Goal: Information Seeking & Learning: Learn about a topic

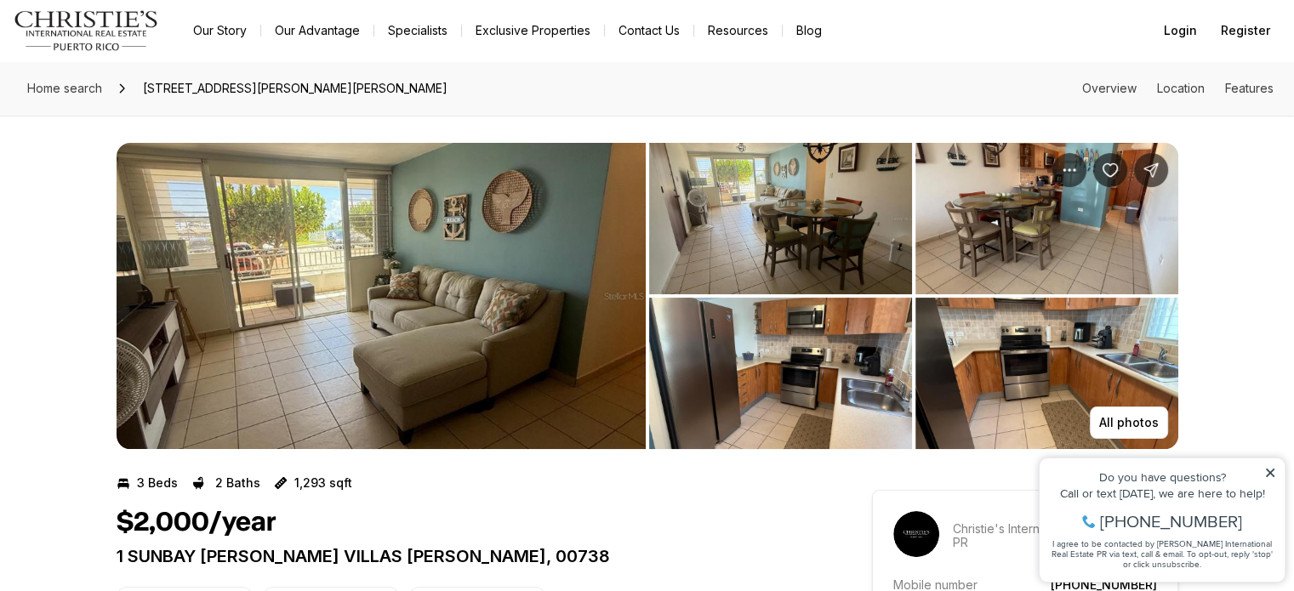
click at [402, 295] on img "View image gallery" at bounding box center [381, 296] width 529 height 306
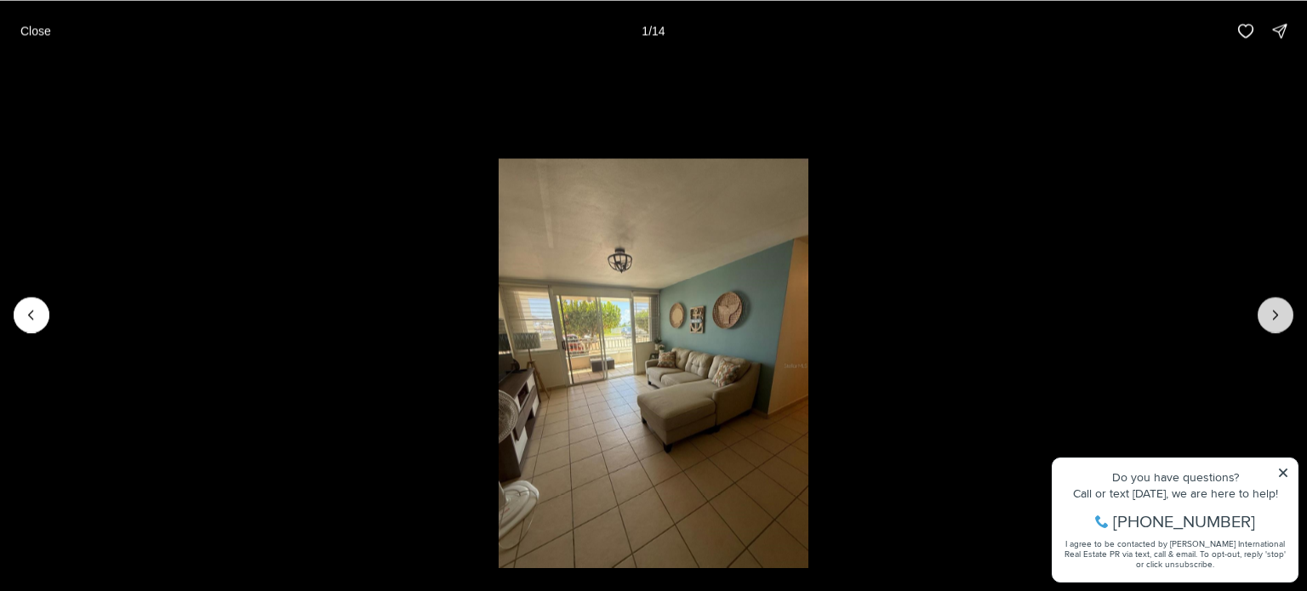
click at [1274, 321] on icon "Next slide" at bounding box center [1275, 314] width 17 height 17
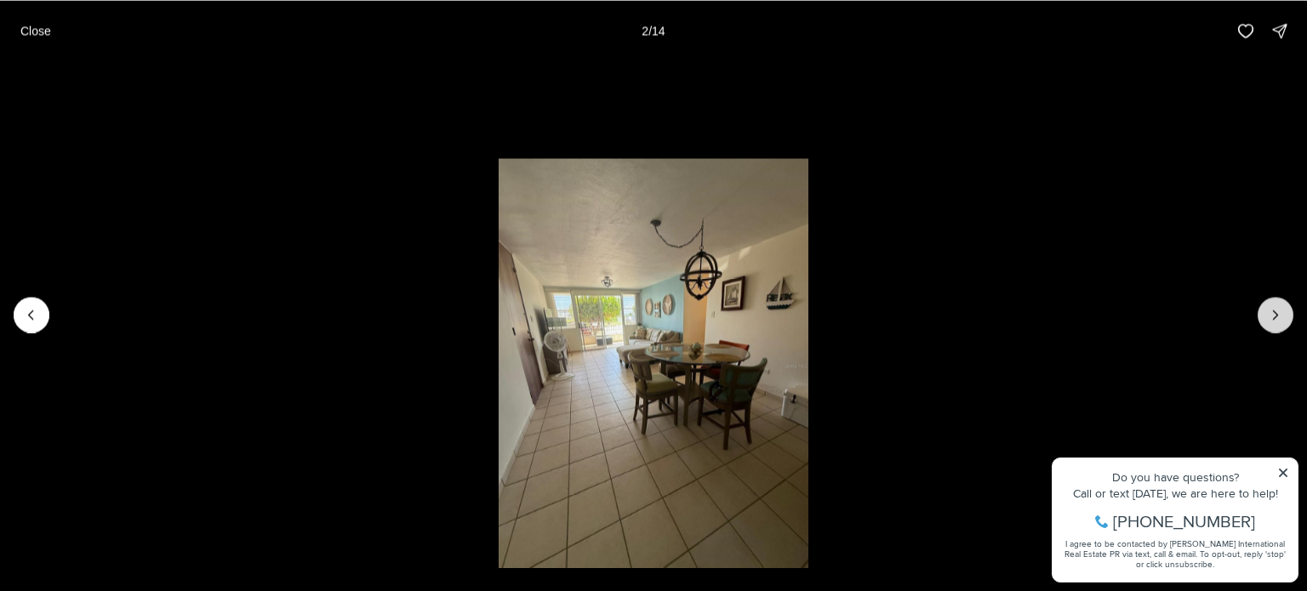
click at [1273, 320] on icon "Next slide" at bounding box center [1275, 314] width 17 height 17
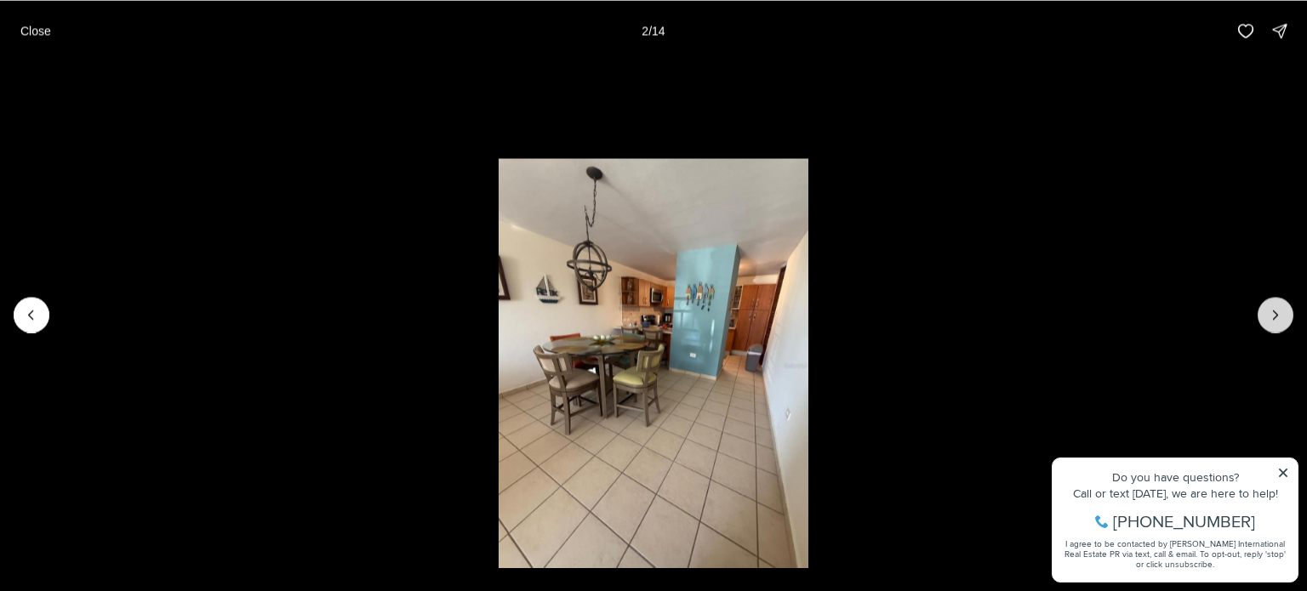
click at [1273, 320] on icon "Next slide" at bounding box center [1275, 314] width 17 height 17
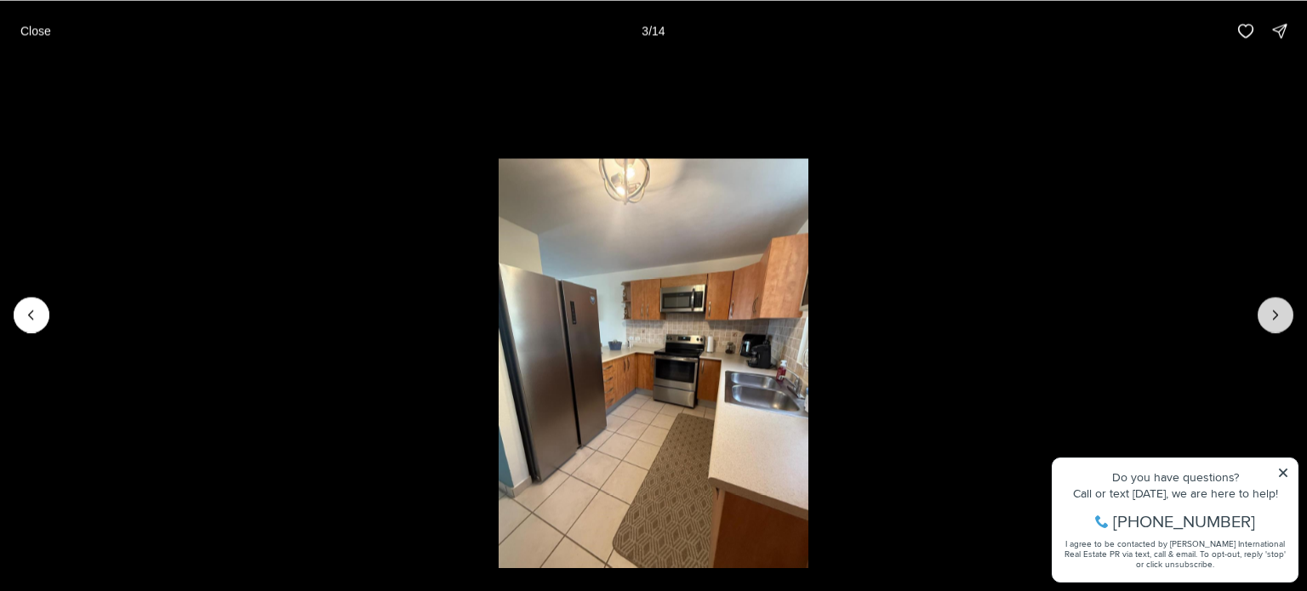
click at [1273, 320] on icon "Next slide" at bounding box center [1275, 314] width 17 height 17
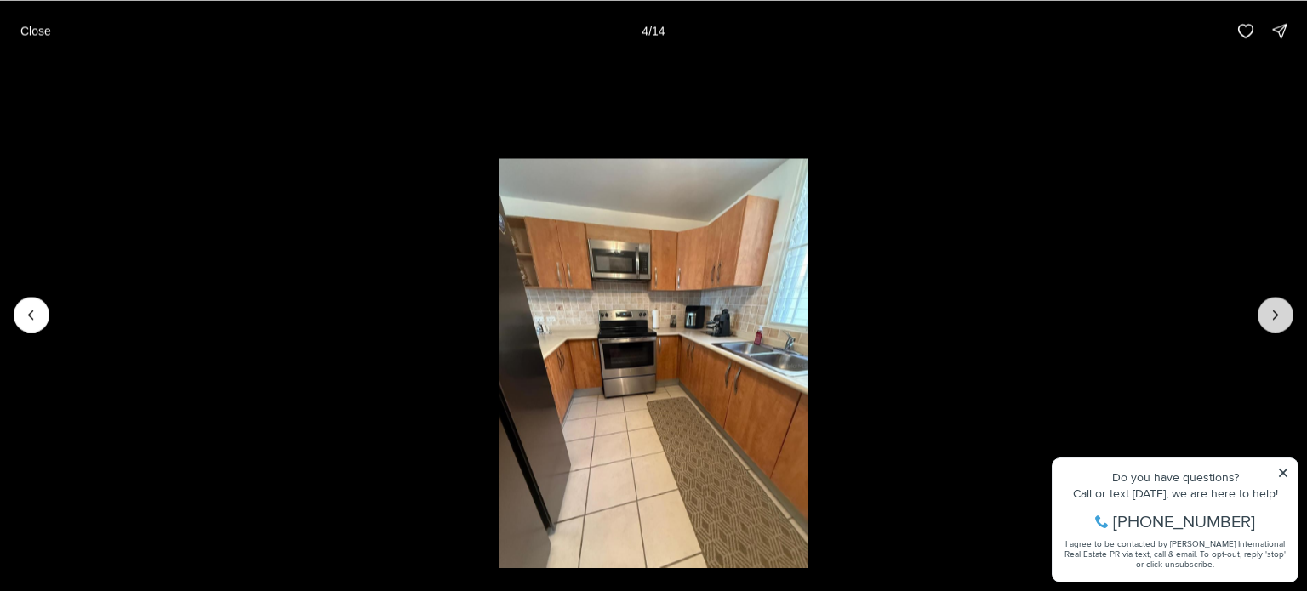
click at [1273, 320] on icon "Next slide" at bounding box center [1275, 314] width 17 height 17
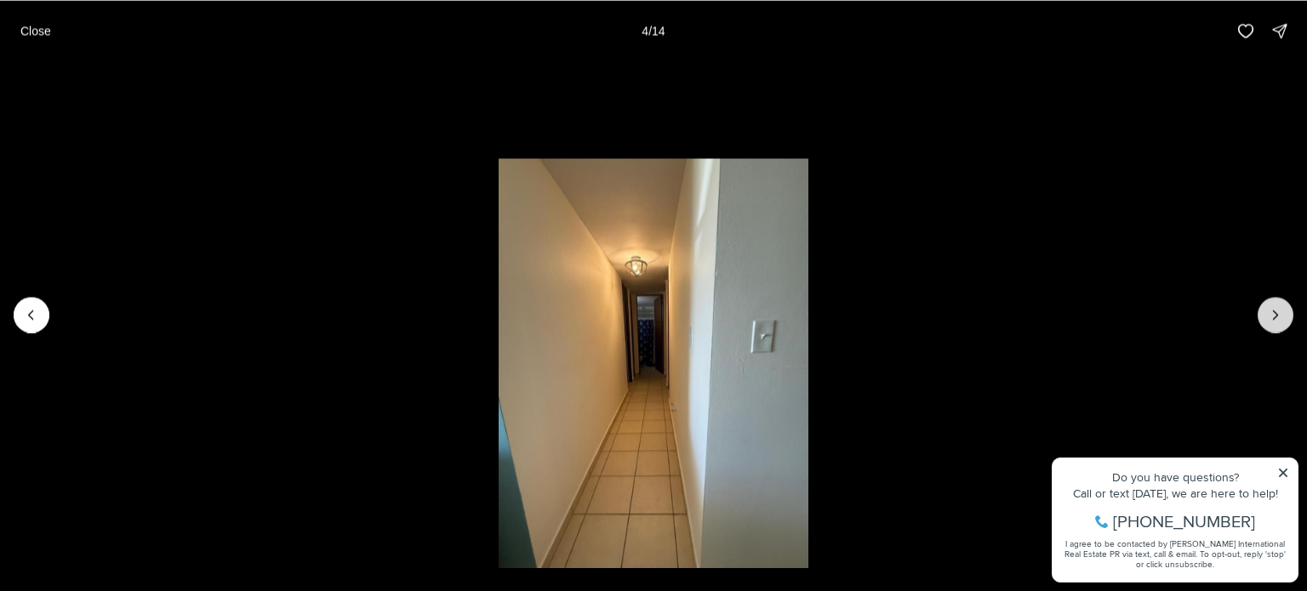
click at [1273, 320] on icon "Next slide" at bounding box center [1275, 314] width 17 height 17
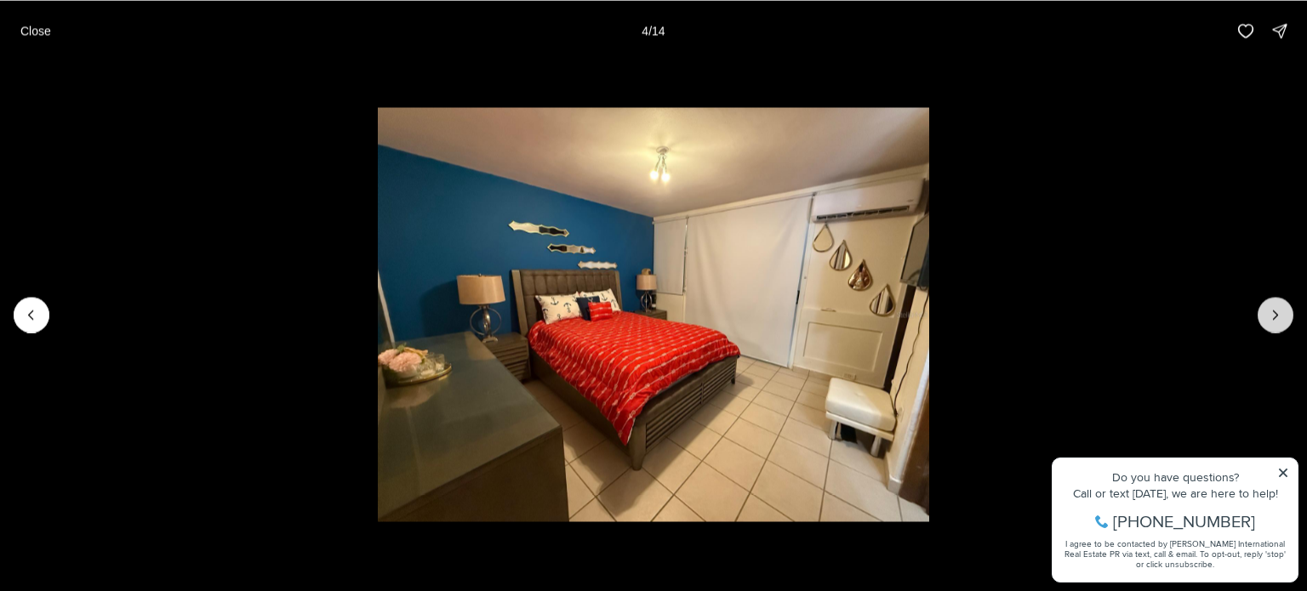
click at [1273, 320] on icon "Next slide" at bounding box center [1275, 314] width 17 height 17
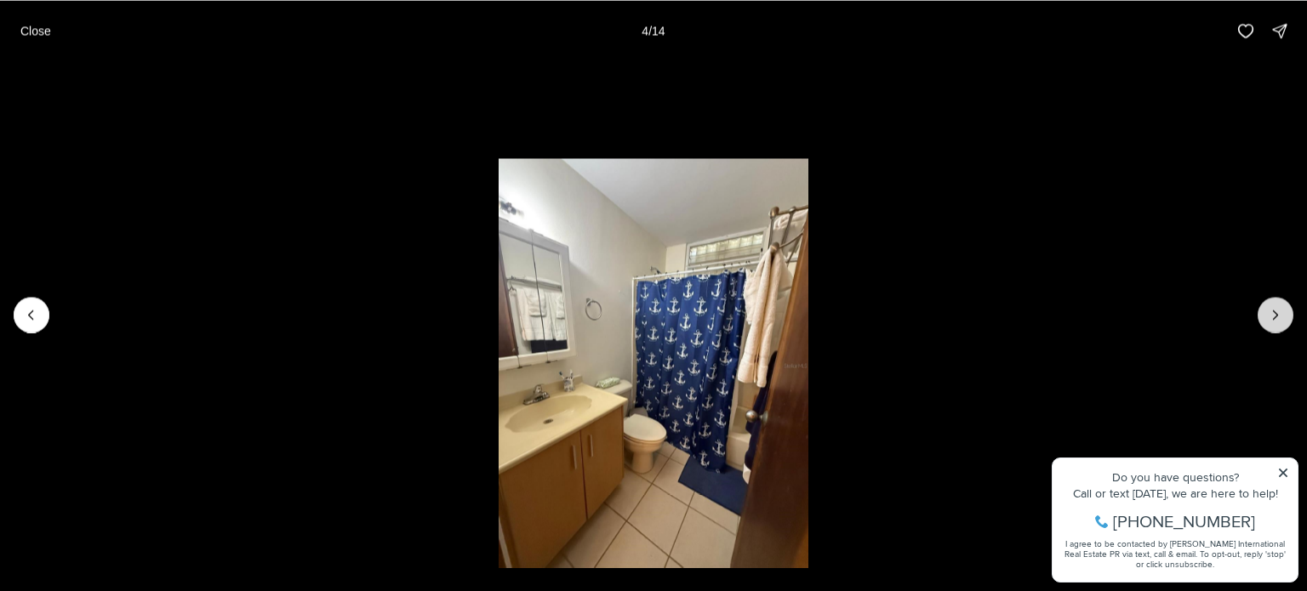
click at [1273, 320] on icon "Next slide" at bounding box center [1275, 314] width 17 height 17
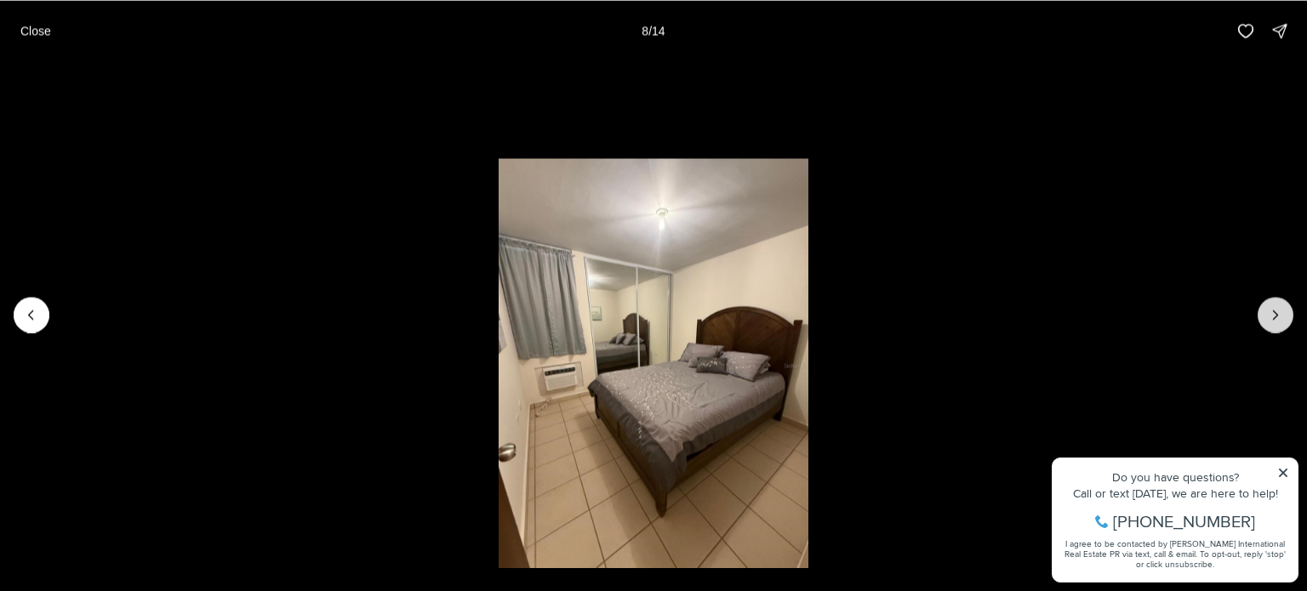
click at [1273, 320] on icon "Next slide" at bounding box center [1275, 314] width 17 height 17
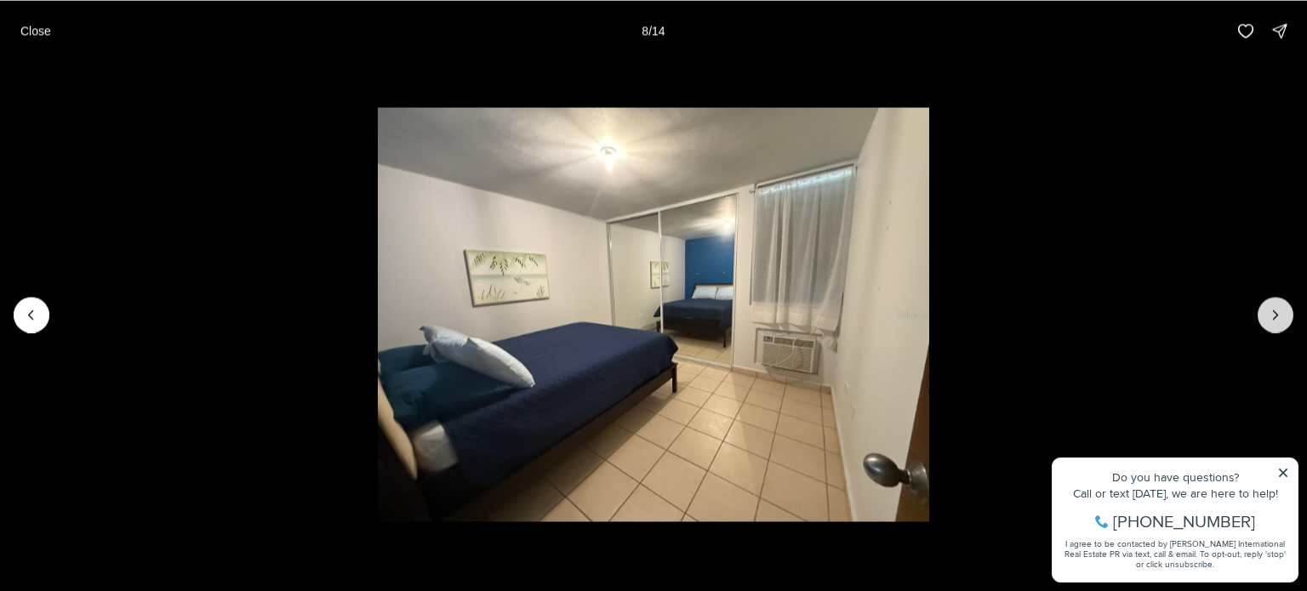
click at [1273, 320] on icon "Next slide" at bounding box center [1275, 314] width 17 height 17
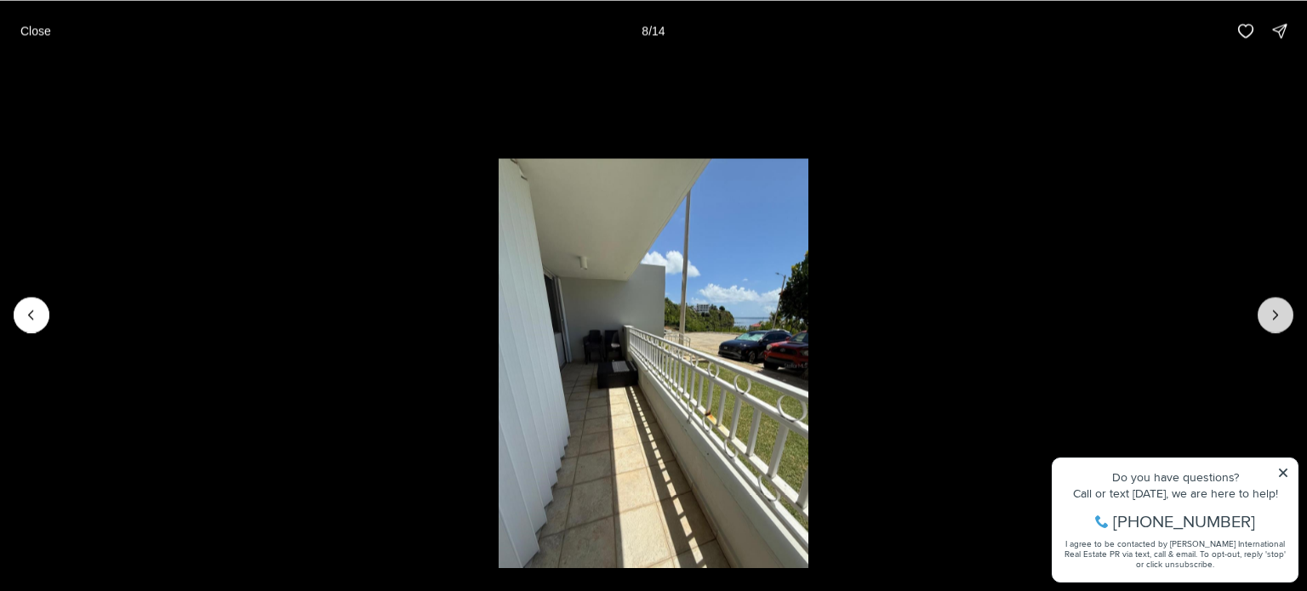
click at [1273, 320] on icon "Next slide" at bounding box center [1275, 314] width 17 height 17
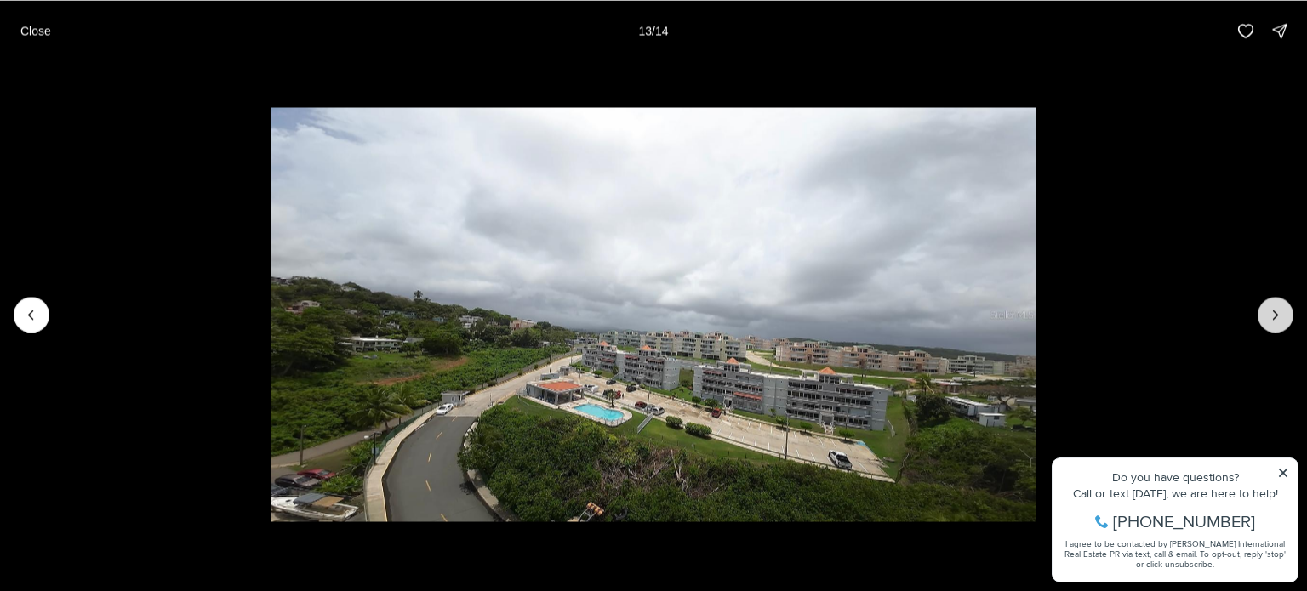
click at [1273, 320] on icon "Next slide" at bounding box center [1275, 314] width 17 height 17
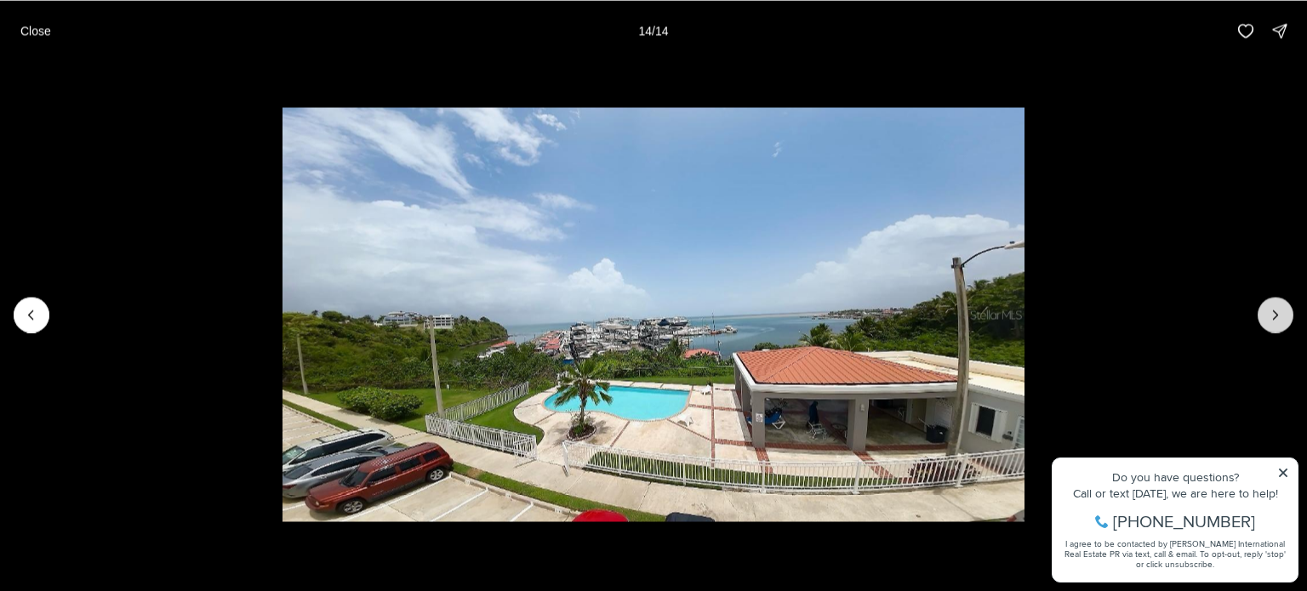
click at [1273, 320] on div at bounding box center [1276, 315] width 36 height 36
click at [42, 34] on p "Close" at bounding box center [35, 31] width 31 height 14
